Goal: Transaction & Acquisition: Purchase product/service

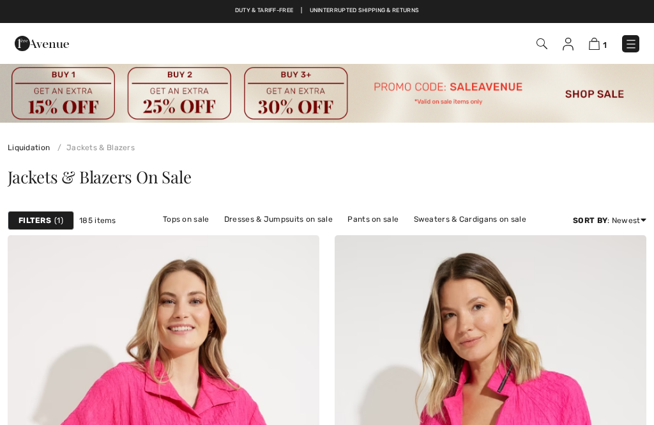
checkbox input "true"
click at [36, 211] on div "Filters 1" at bounding box center [41, 220] width 66 height 19
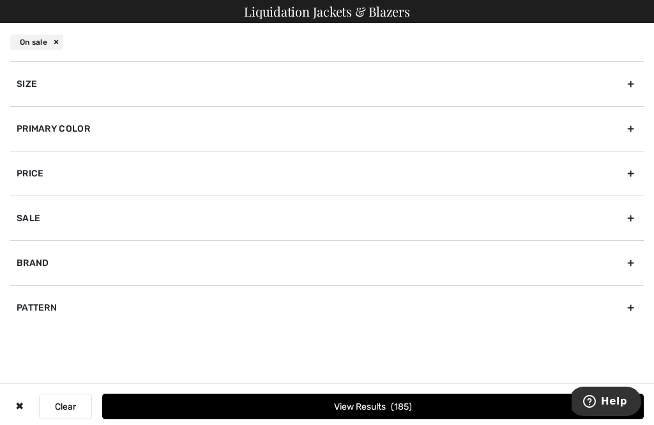
click at [633, 86] on div "Size" at bounding box center [327, 83] width 634 height 45
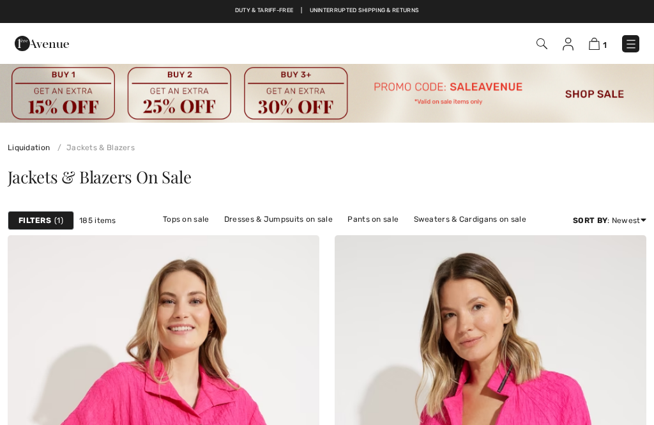
checkbox input "true"
click at [588, 194] on div "Jackets & Blazers On Sale" at bounding box center [327, 179] width 654 height 52
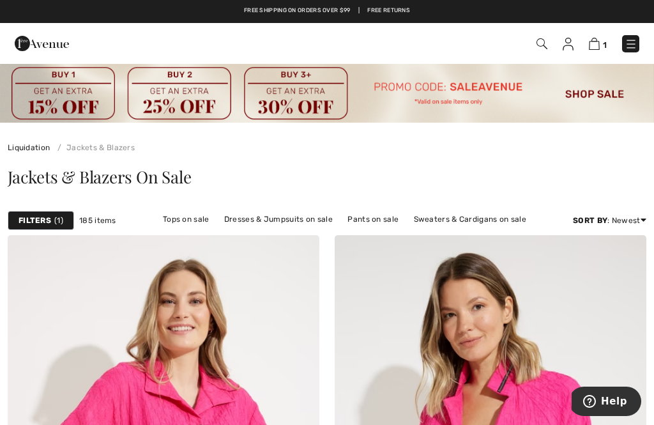
click at [46, 228] on div "Filters 1" at bounding box center [41, 220] width 66 height 19
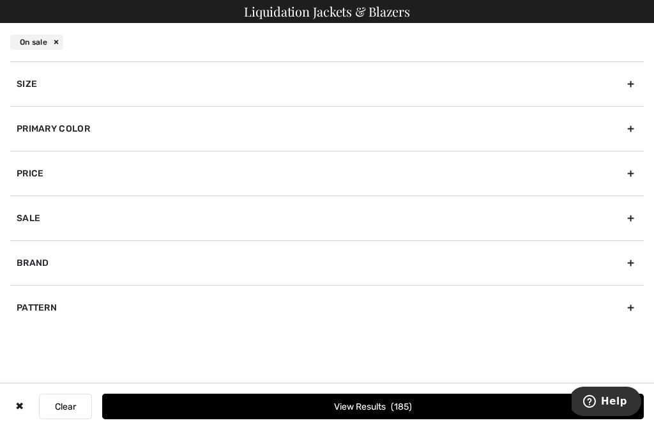
click at [634, 93] on div "Size" at bounding box center [327, 83] width 634 height 45
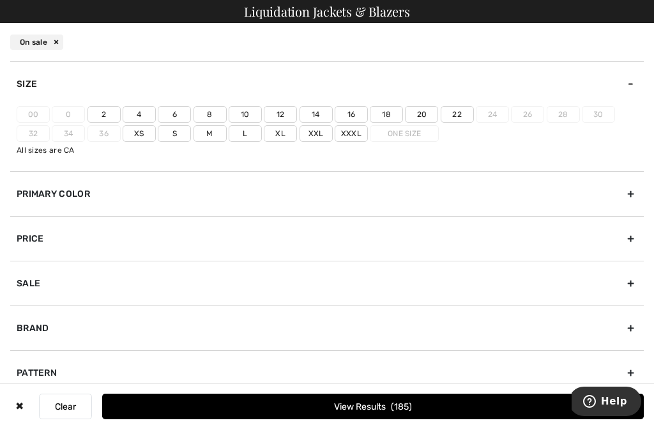
click at [279, 113] on label "12" at bounding box center [280, 114] width 33 height 17
click at [0, 0] on input"] "12" at bounding box center [0, 0] width 0 height 0
click at [284, 111] on label "12" at bounding box center [280, 114] width 33 height 17
click at [0, 0] on input"] "12" at bounding box center [0, 0] width 0 height 0
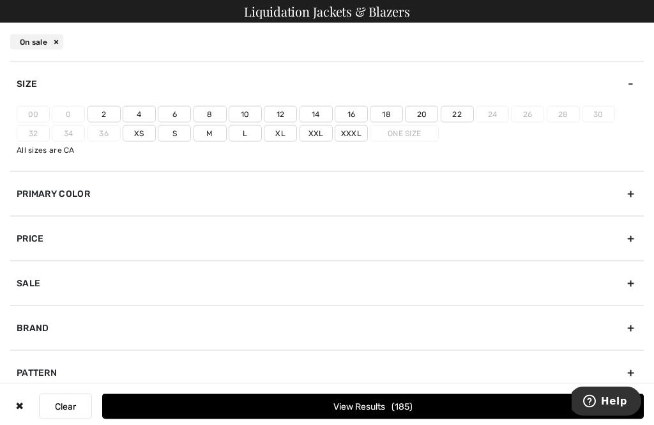
scroll to position [342, 0]
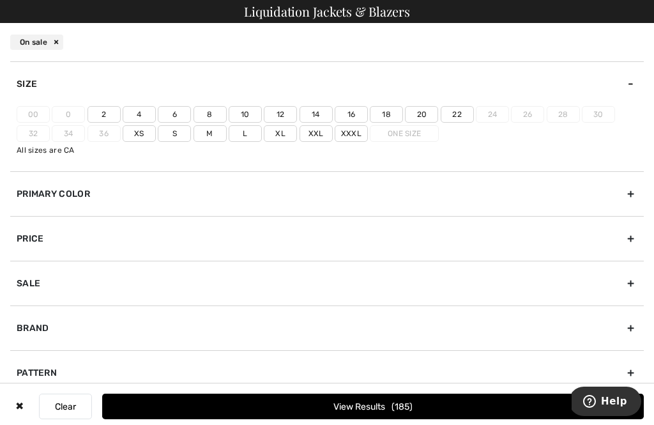
click at [366, 419] on button "View Results 185" at bounding box center [373, 407] width 542 height 26
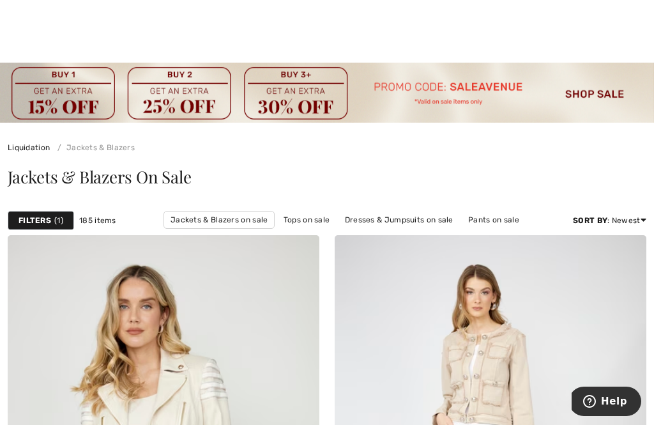
click at [36, 213] on div "Filters 1" at bounding box center [41, 220] width 66 height 19
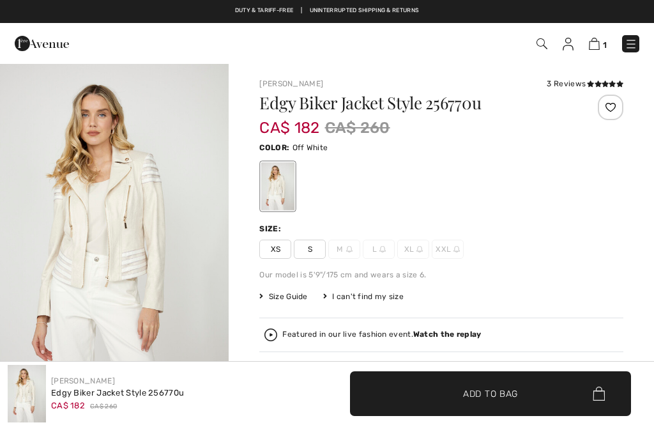
checkbox input "true"
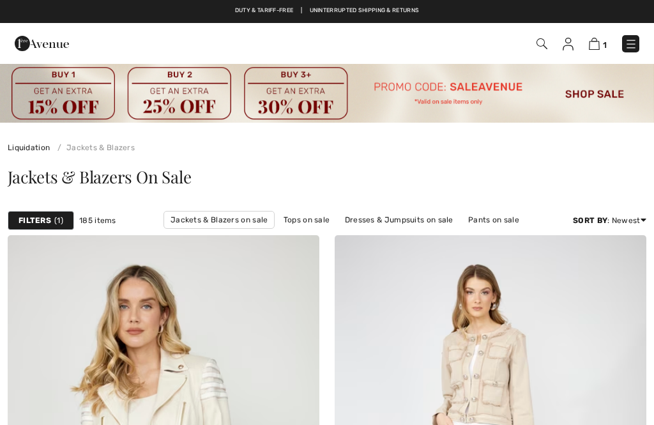
checkbox input "true"
click at [42, 220] on strong "Filters" at bounding box center [35, 220] width 33 height 11
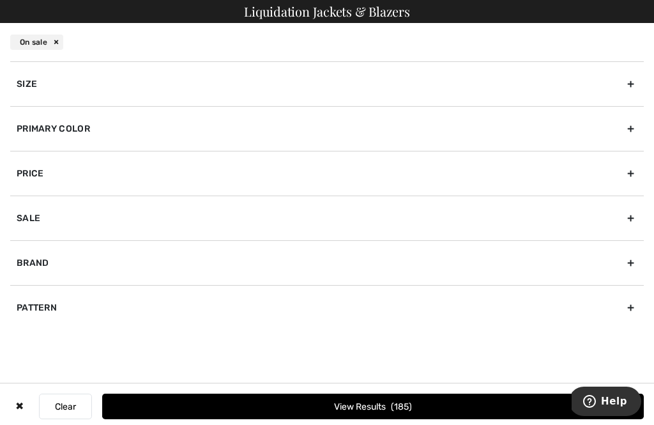
click at [632, 85] on div "Size" at bounding box center [327, 83] width 634 height 45
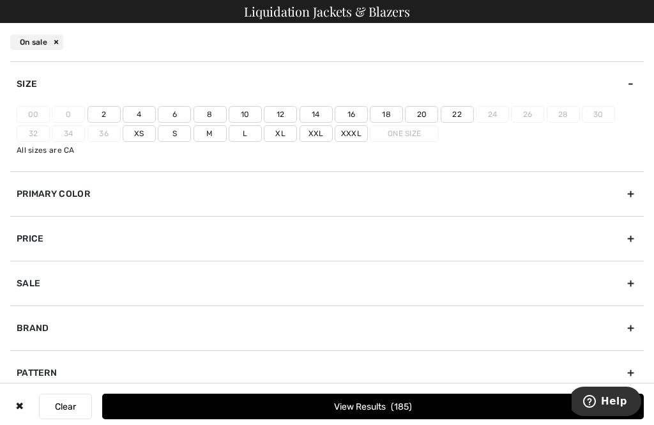
click at [280, 114] on label "12" at bounding box center [280, 114] width 33 height 17
click at [0, 0] on input"] "12" at bounding box center [0, 0] width 0 height 0
click at [287, 107] on label "12" at bounding box center [280, 114] width 33 height 17
click at [0, 0] on input"] "12" at bounding box center [0, 0] width 0 height 0
click at [282, 117] on label "12" at bounding box center [280, 114] width 33 height 17
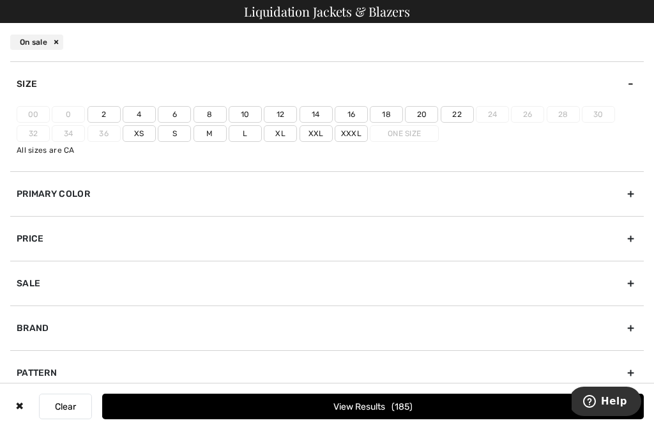
click at [0, 0] on input"] "12" at bounding box center [0, 0] width 0 height 0
click at [354, 405] on button "View Results 34" at bounding box center [373, 407] width 542 height 26
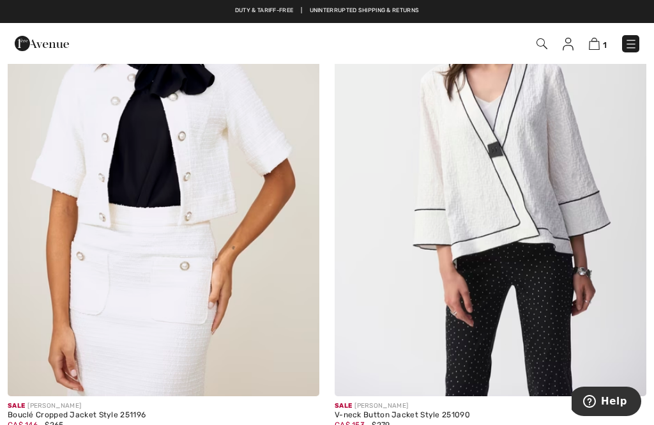
scroll to position [3582, 0]
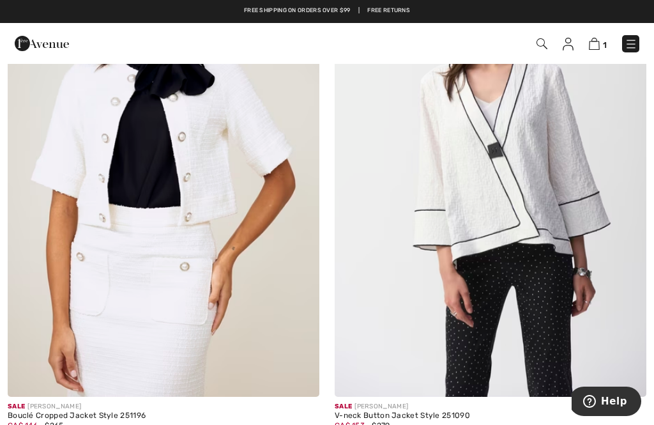
click at [464, 257] on img at bounding box center [491, 163] width 312 height 468
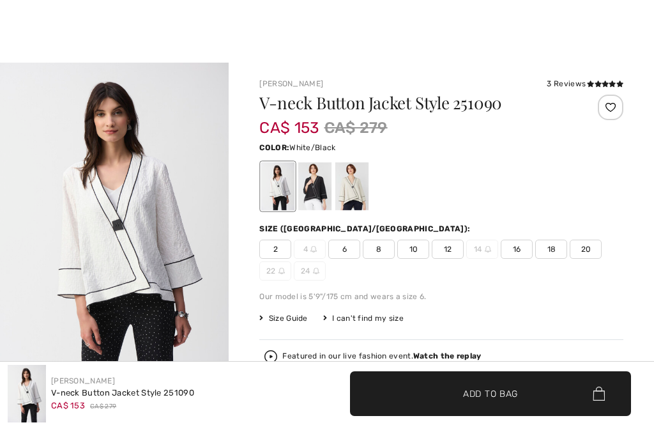
checkbox input "true"
click at [447, 251] on span "12" at bounding box center [448, 249] width 32 height 19
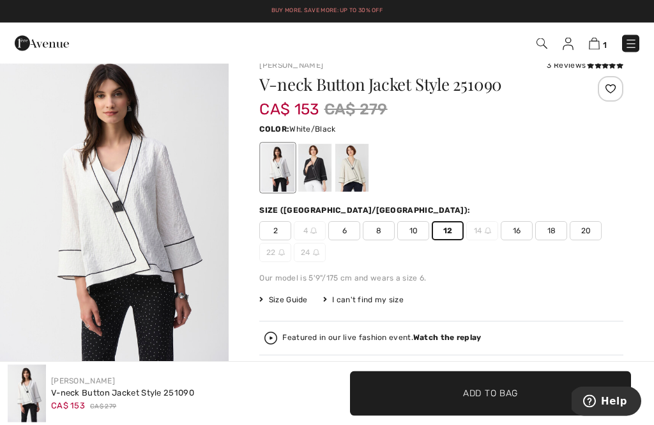
scroll to position [19, 0]
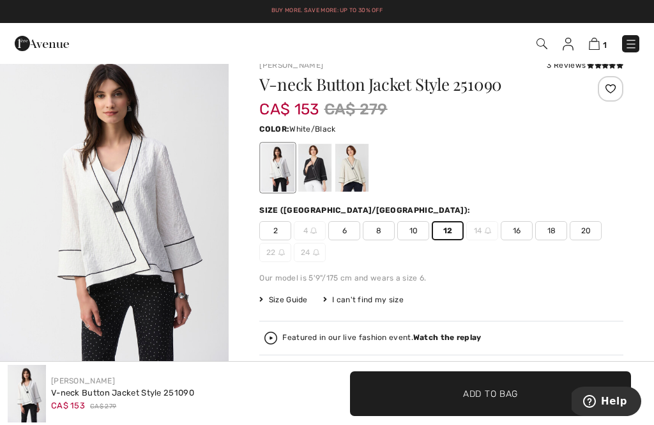
click at [465, 385] on span "✔ Added to Bag Add to Bag" at bounding box center [490, 393] width 281 height 45
click at [452, 399] on span "✔ Added to Bag" at bounding box center [472, 393] width 78 height 13
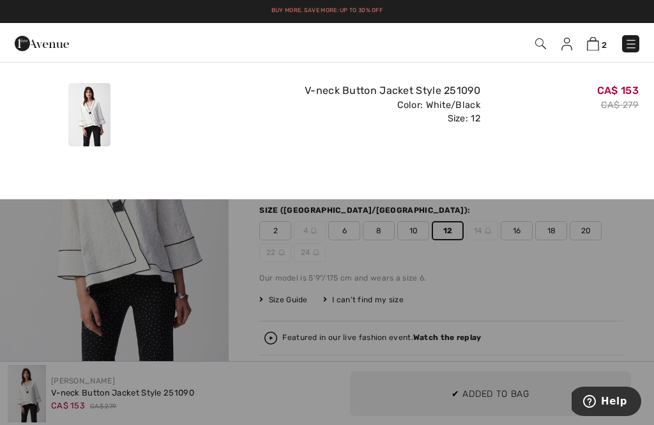
click at [450, 400] on div at bounding box center [327, 212] width 654 height 425
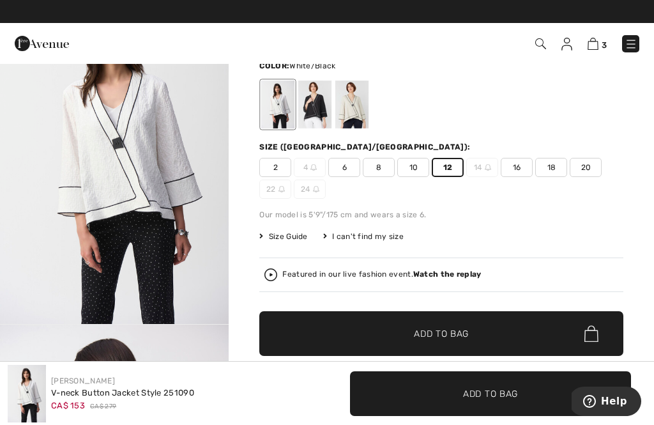
scroll to position [0, 0]
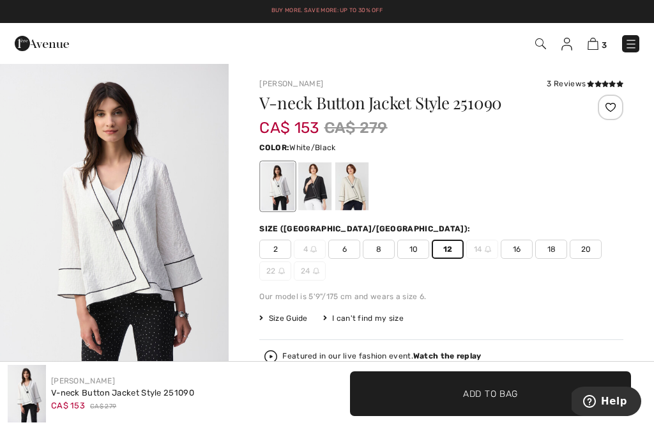
click at [618, 101] on div at bounding box center [611, 108] width 26 height 26
click at [567, 89] on div at bounding box center [327, 212] width 654 height 425
click at [563, 89] on div "3 Reviews" at bounding box center [585, 83] width 77 height 11
click at [619, 108] on div at bounding box center [611, 108] width 26 height 26
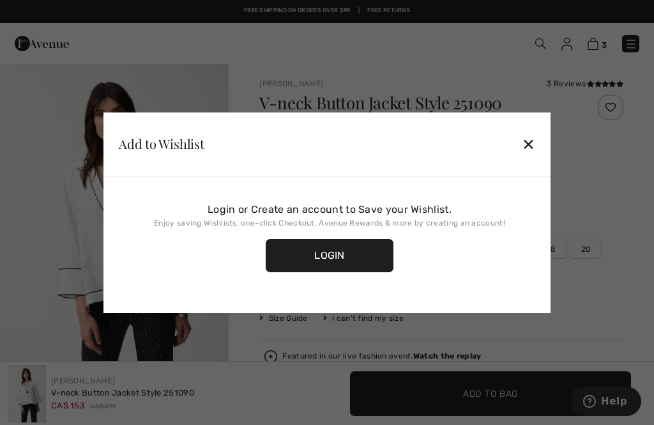
click at [533, 155] on div "✕" at bounding box center [528, 143] width 13 height 27
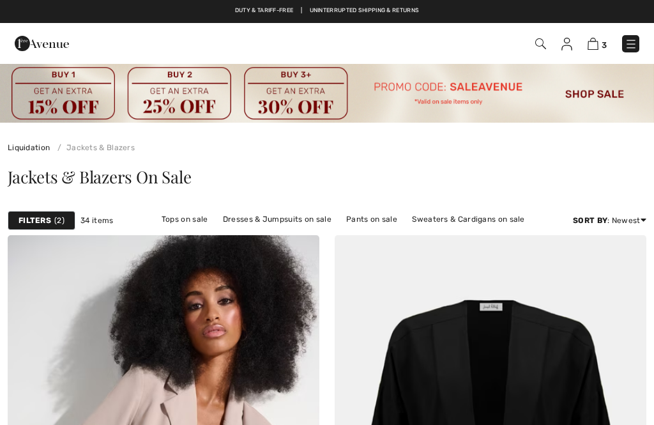
checkbox input "true"
click at [592, 49] on img at bounding box center [593, 44] width 11 height 12
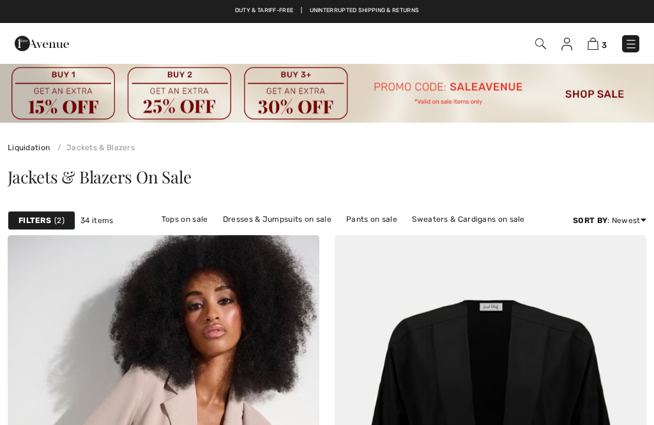
scroll to position [3191, 0]
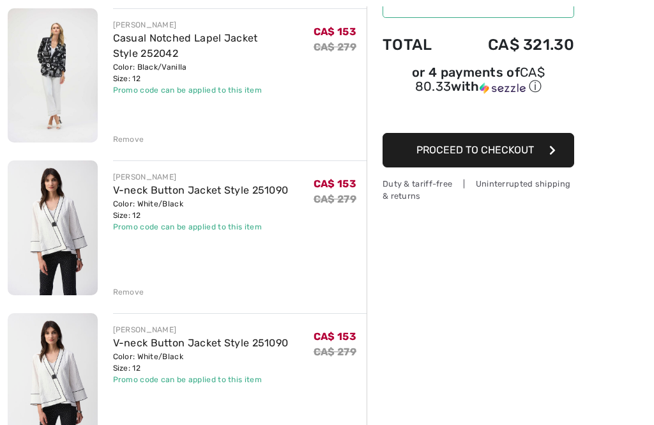
scroll to position [222, 0]
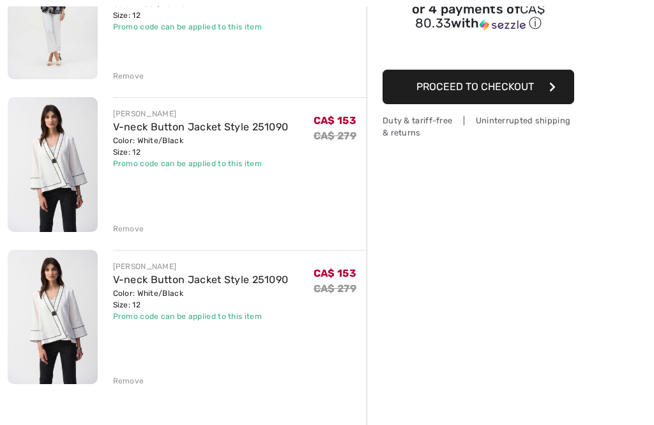
click at [121, 385] on div "Remove" at bounding box center [128, 380] width 31 height 11
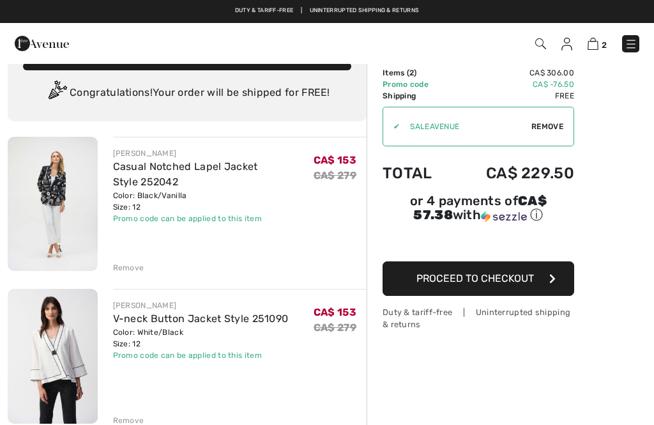
scroll to position [0, 0]
